Goal: Browse casually: Explore the website without a specific task or goal

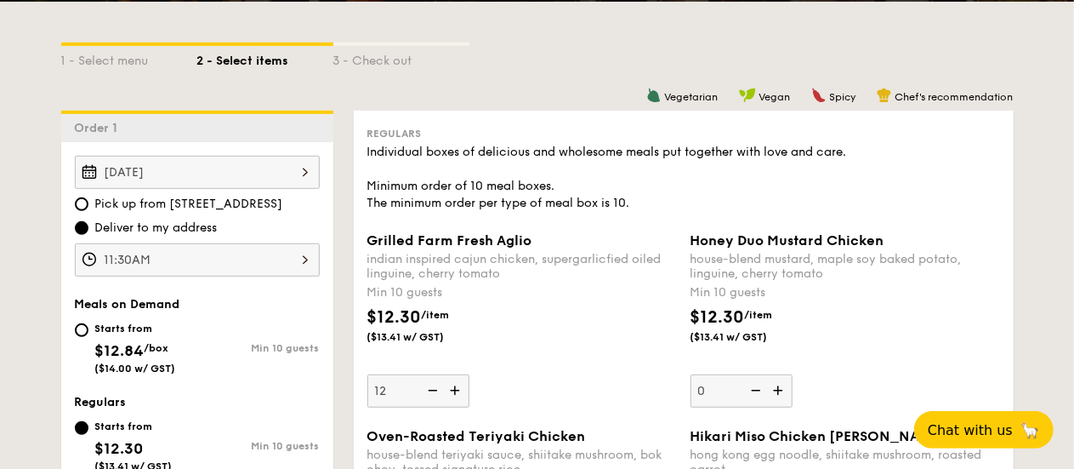
scroll to position [369, 0]
drag, startPoint x: 548, startPoint y: 242, endPoint x: 354, endPoint y: 244, distance: 193.9
copy span "Grilled Farm Fresh Aglio"
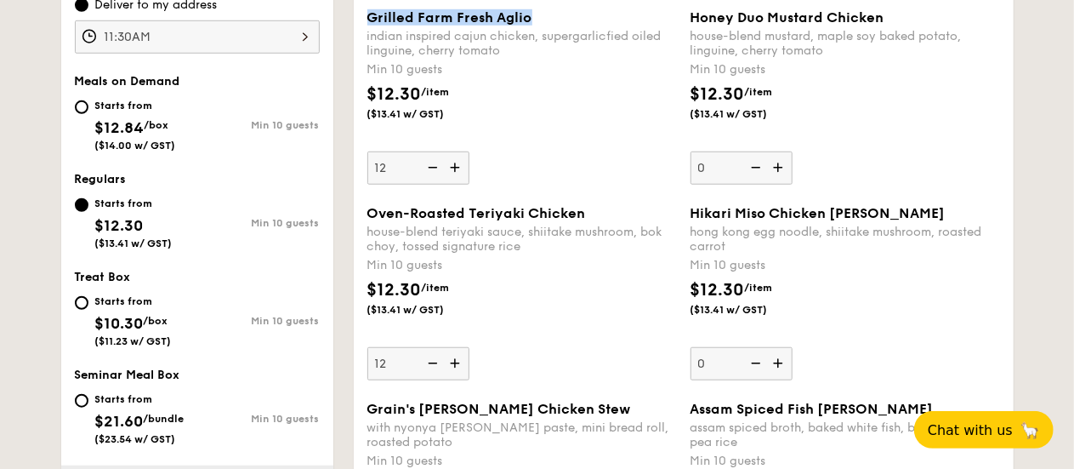
scroll to position [624, 0]
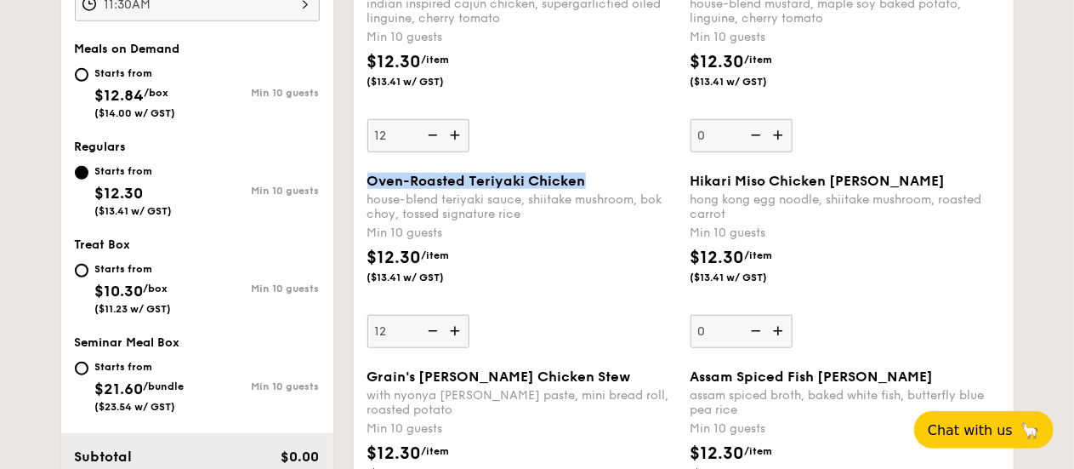
drag, startPoint x: 583, startPoint y: 181, endPoint x: 366, endPoint y: 177, distance: 217.7
click at [366, 177] on div "Oven-Roasted Teriyaki Chicken house-blend teriyaki sauce, shiitake mushroom, bo…" at bounding box center [522, 260] width 323 height 175
copy span "Oven-Roasted Teriyaki Chicken"
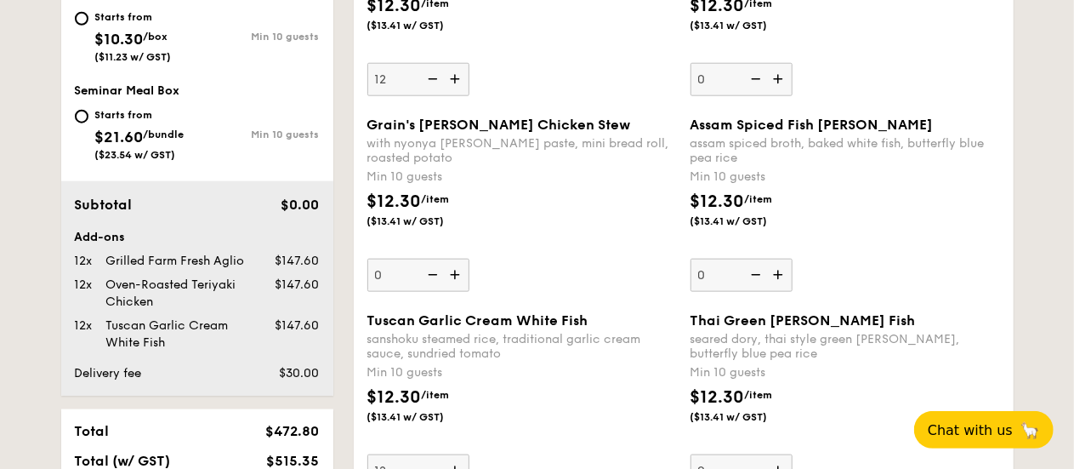
scroll to position [879, 0]
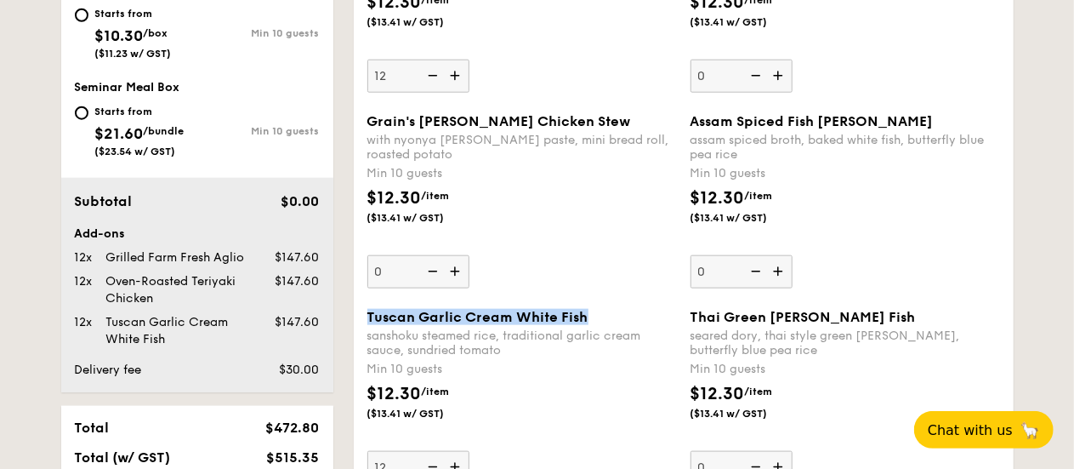
drag, startPoint x: 602, startPoint y: 313, endPoint x: 350, endPoint y: 310, distance: 251.7
copy span "Tuscan Garlic Cream White Fish"
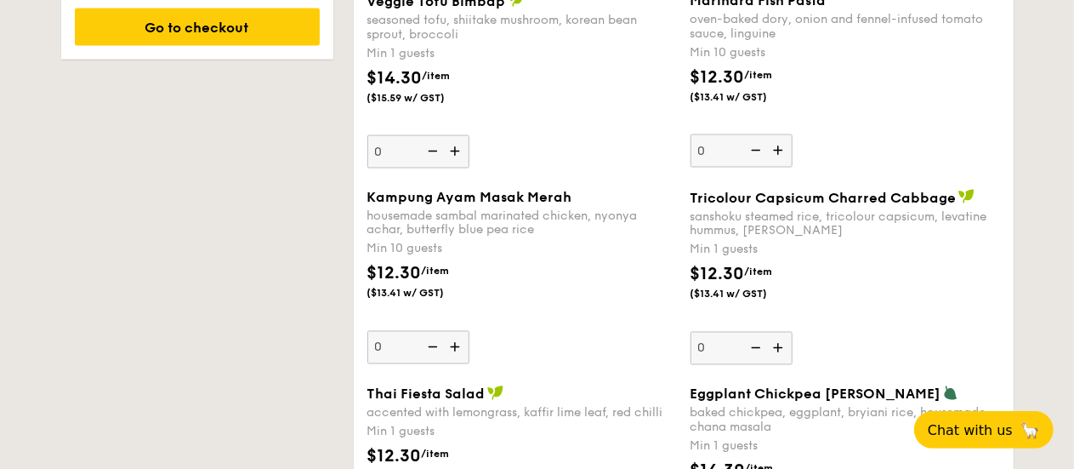
scroll to position [1390, 0]
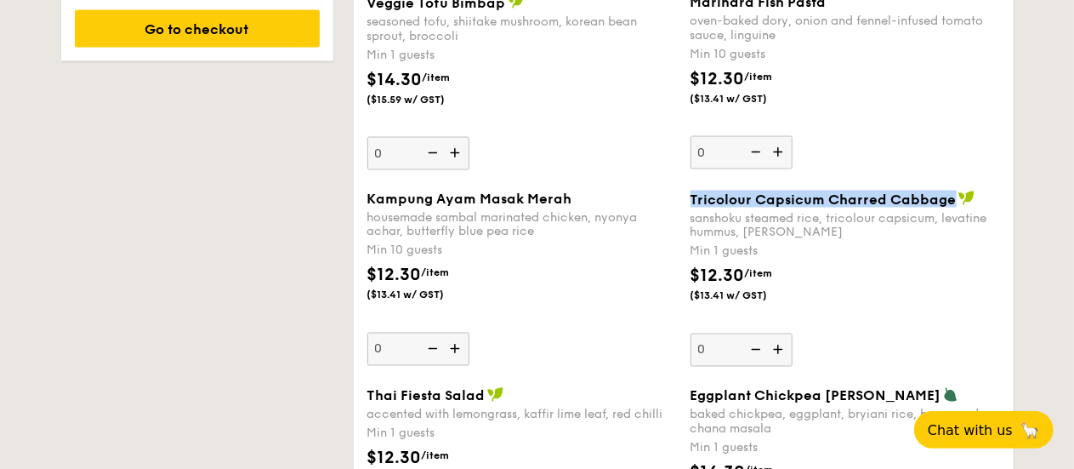
drag, startPoint x: 728, startPoint y: 195, endPoint x: 949, endPoint y: 201, distance: 221.2
click at [949, 201] on div "Tricolour Capsicum Charred Cabbage sanshoku steamed rice, tricolour capsicum, l…" at bounding box center [845, 278] width 323 height 176
copy span "Tricolour Capsicum Charred Cabbage"
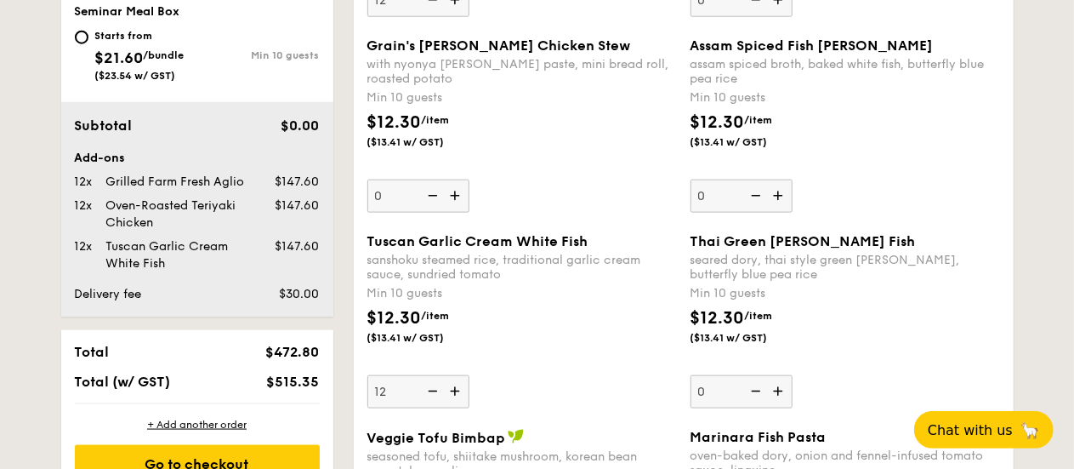
scroll to position [369, 0]
